Goal: Book appointment/travel/reservation

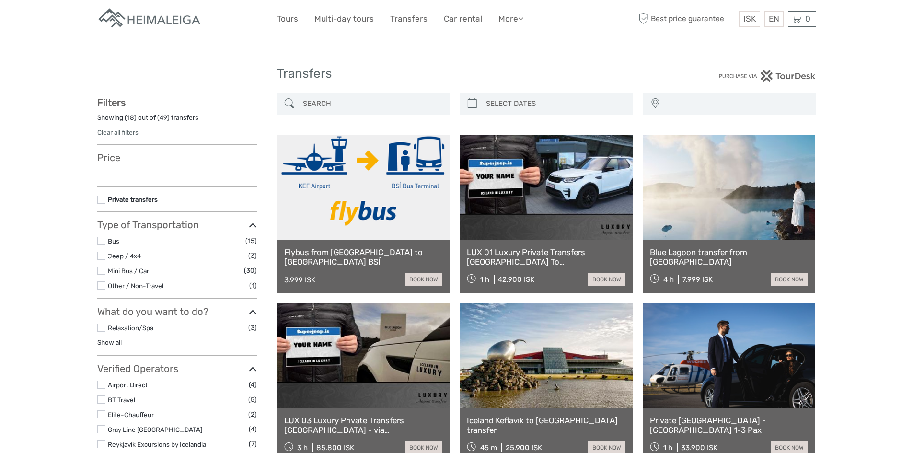
select select
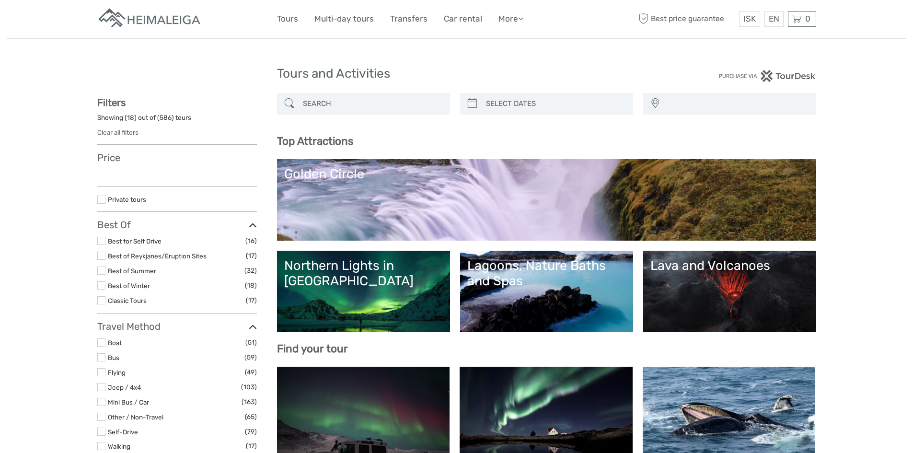
select select
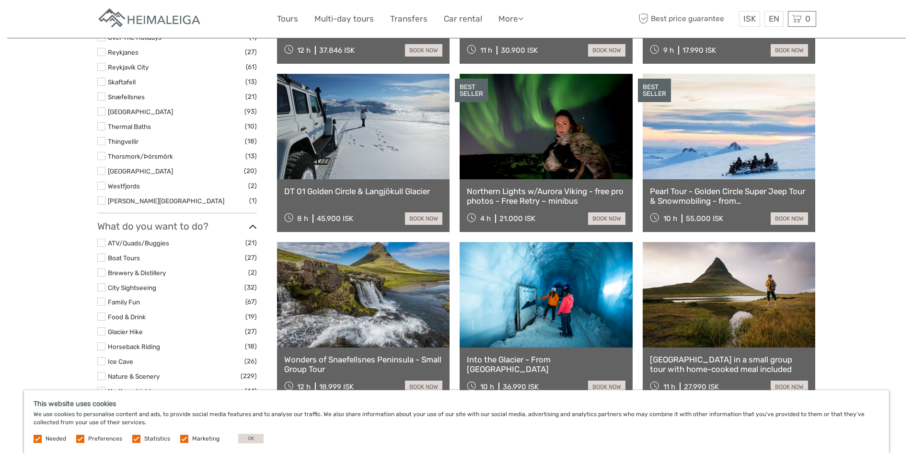
scroll to position [671, 0]
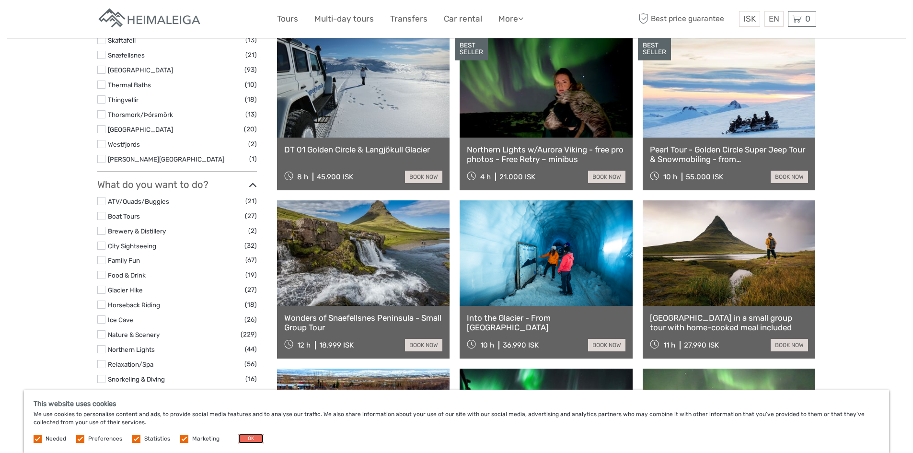
click at [253, 440] on button "OK" at bounding box center [250, 439] width 25 height 10
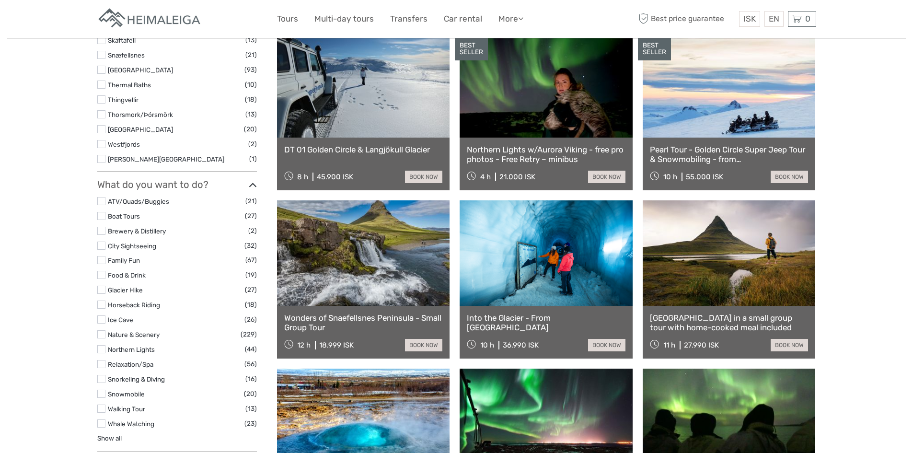
scroll to position [959, 0]
